Goal: Check status: Check status

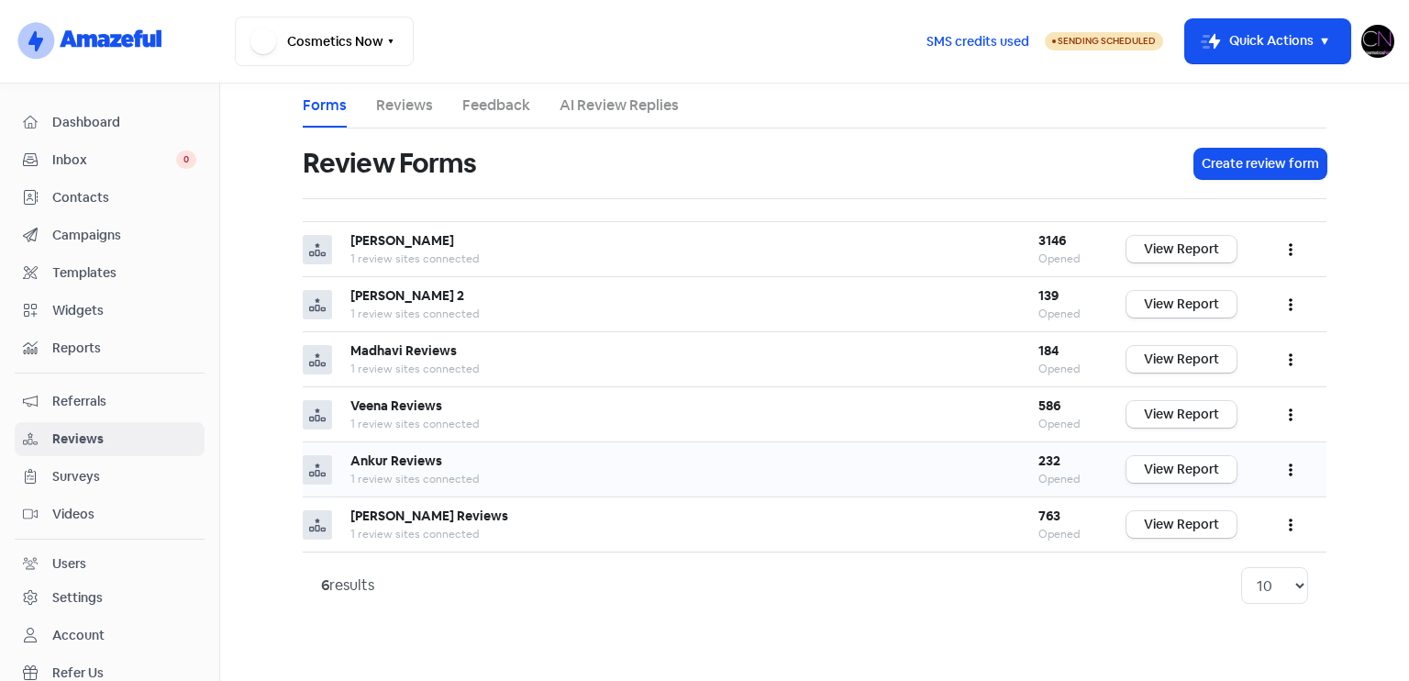
click at [1170, 459] on link "View Report" at bounding box center [1181, 469] width 110 height 27
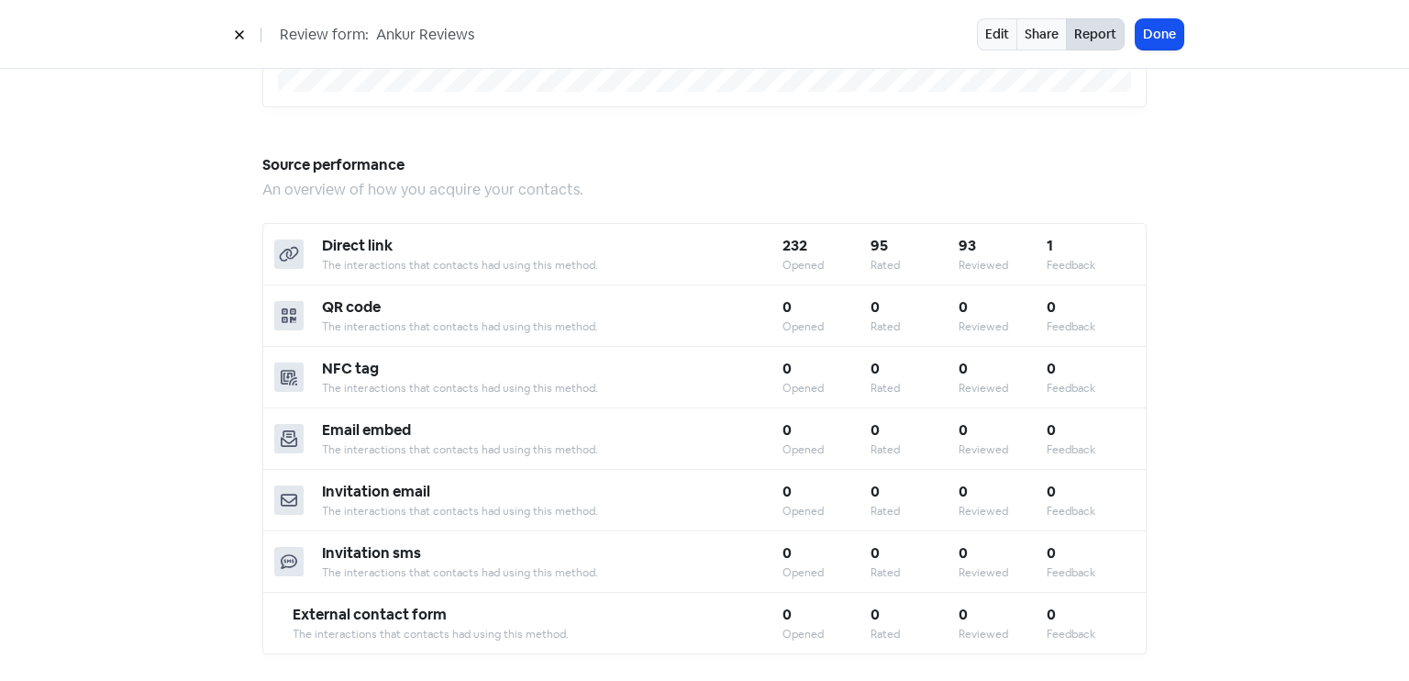
scroll to position [1606, 0]
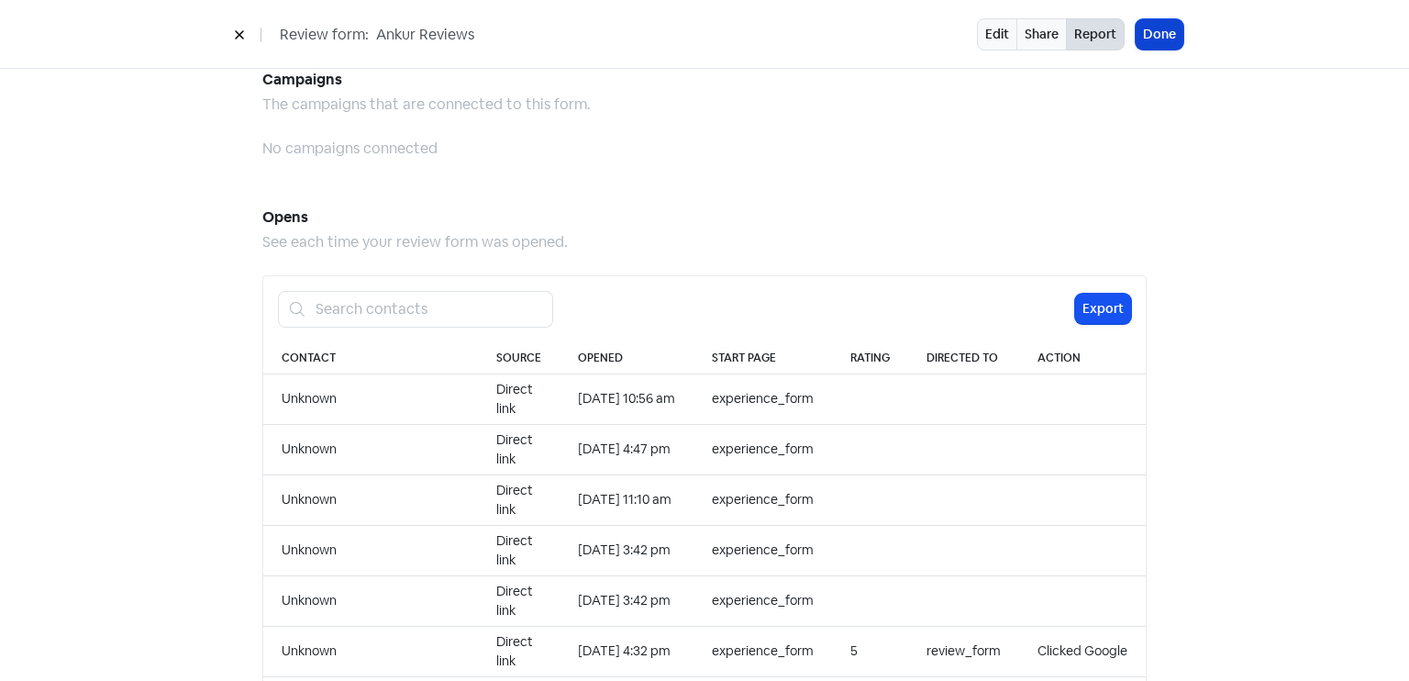
click at [1142, 36] on button "Done" at bounding box center [1159, 34] width 48 height 30
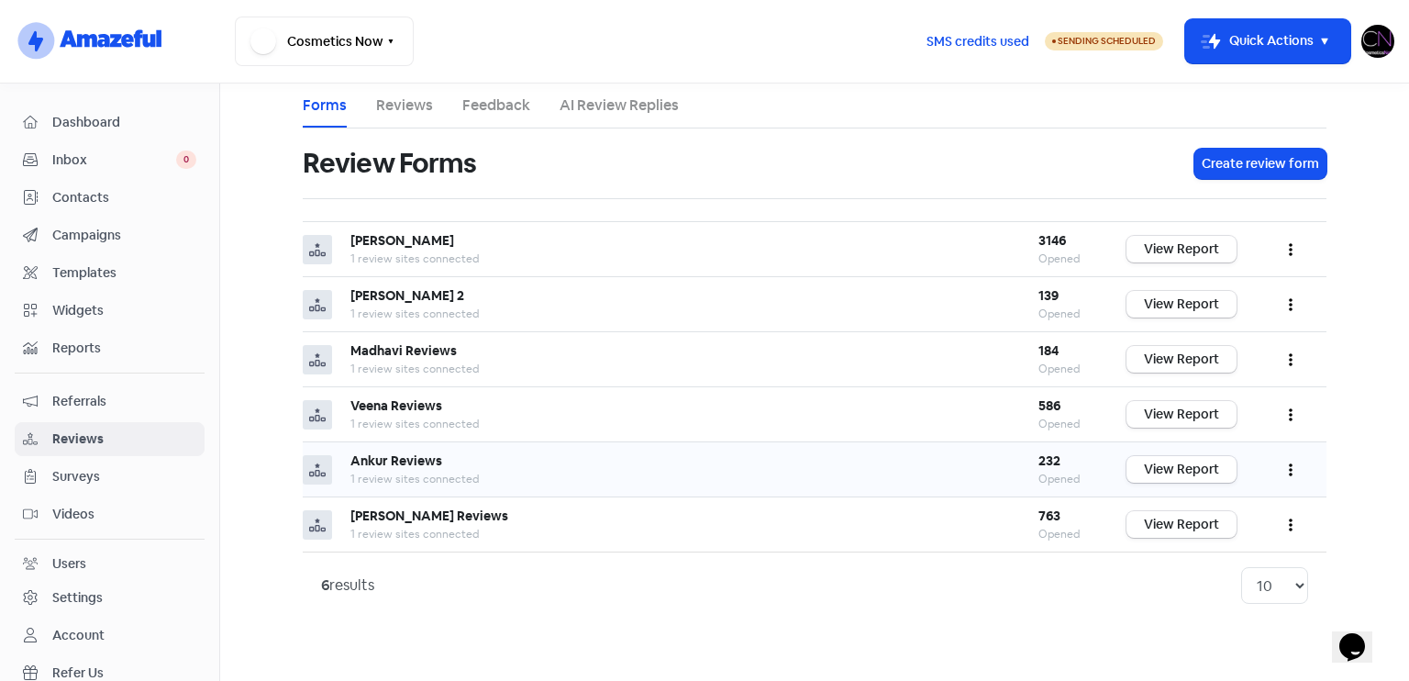
click at [1290, 484] on button "button" at bounding box center [1290, 469] width 35 height 43
click at [1239, 507] on link "Preview" at bounding box center [1230, 515] width 154 height 37
